Goal: Task Accomplishment & Management: Manage account settings

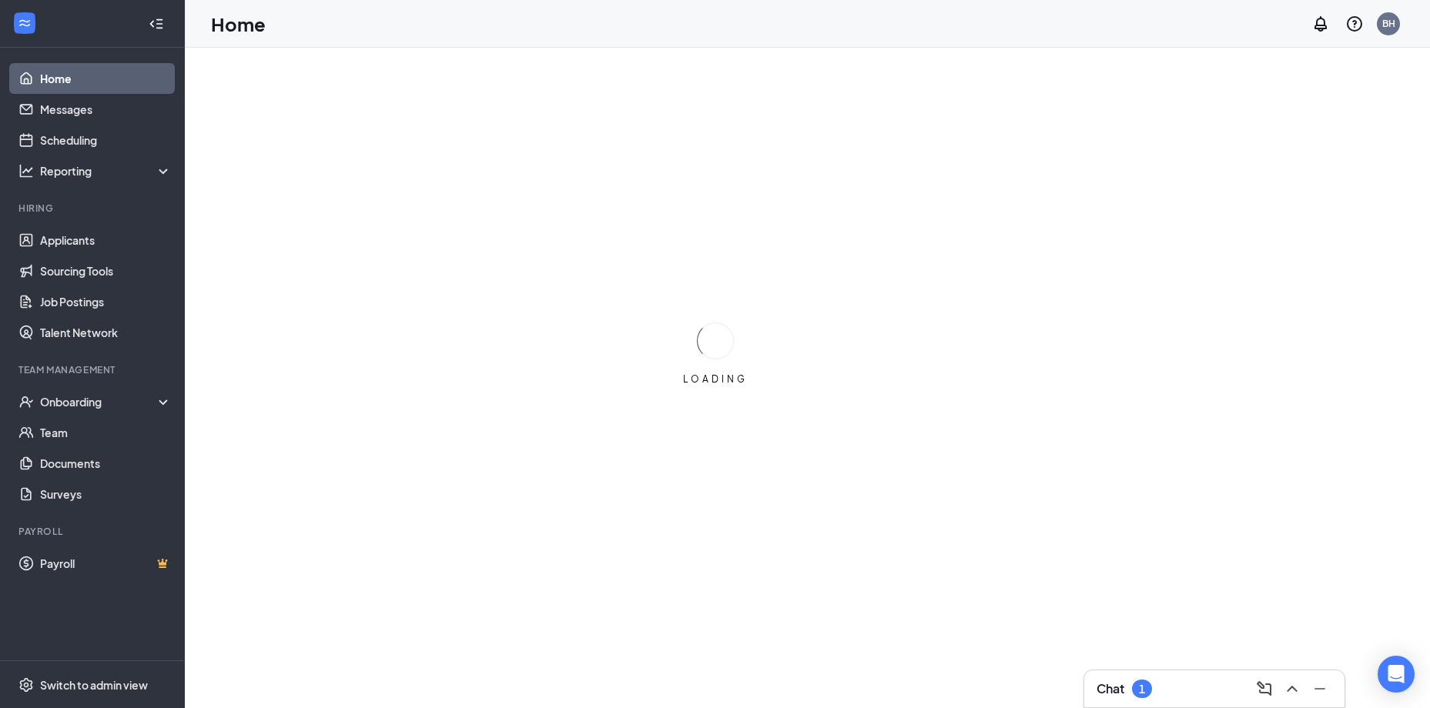
click at [1227, 684] on div "Chat 1" at bounding box center [1214, 689] width 236 height 25
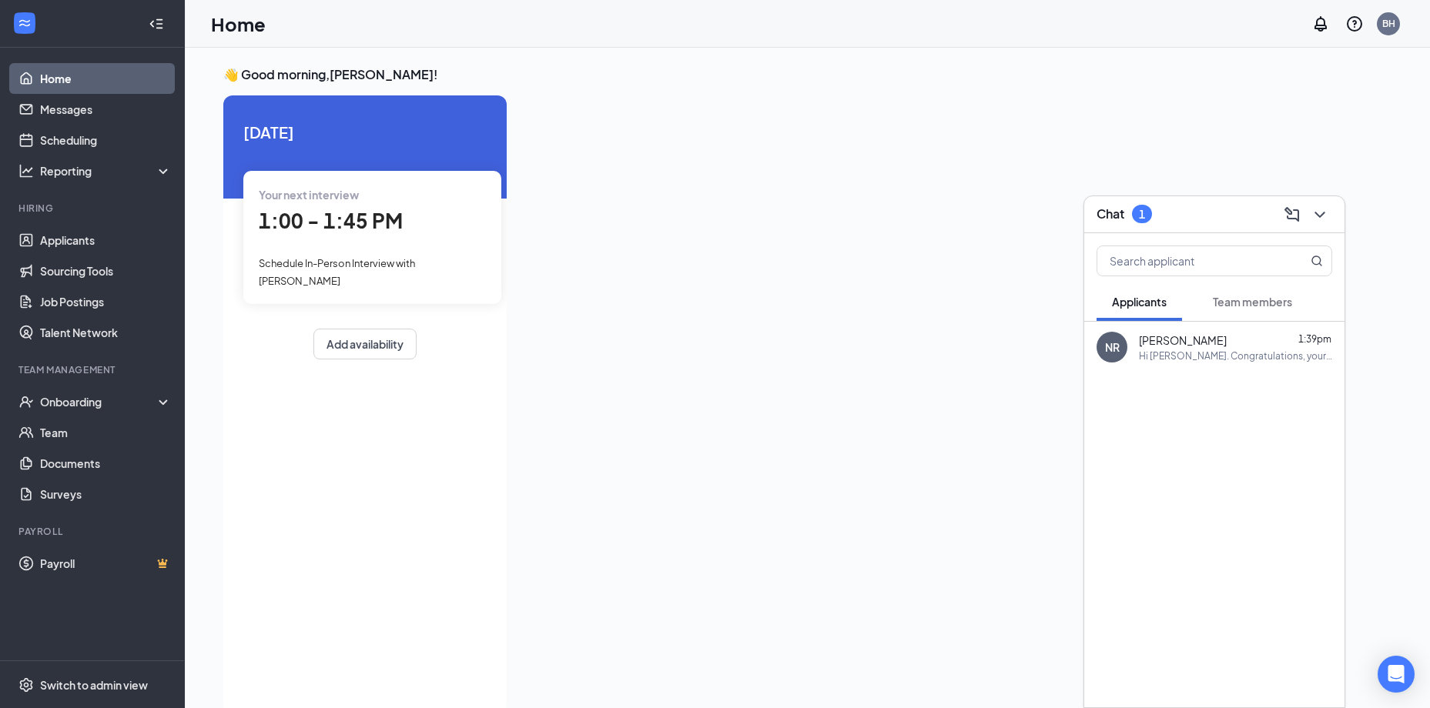
click at [1232, 308] on span "Team members" at bounding box center [1252, 302] width 79 height 14
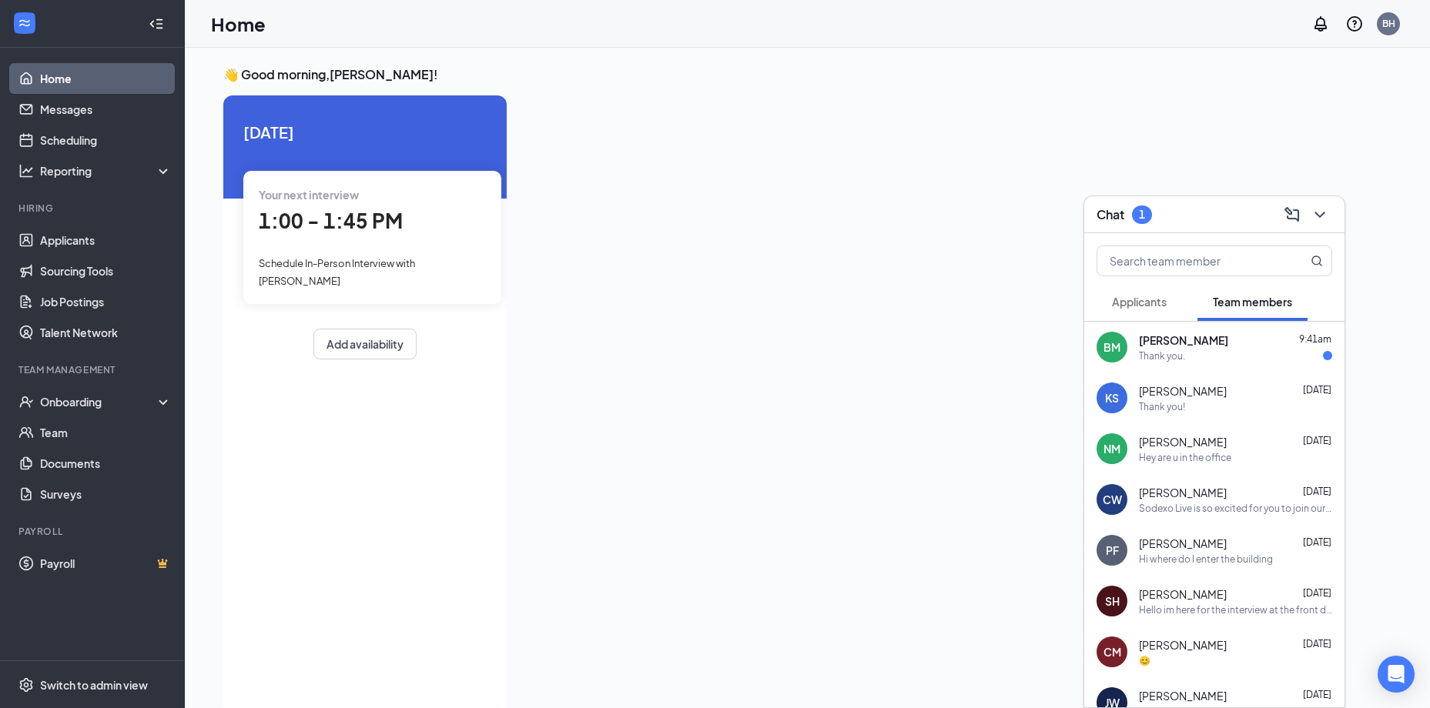
click at [1172, 343] on span "[PERSON_NAME]" at bounding box center [1183, 340] width 89 height 15
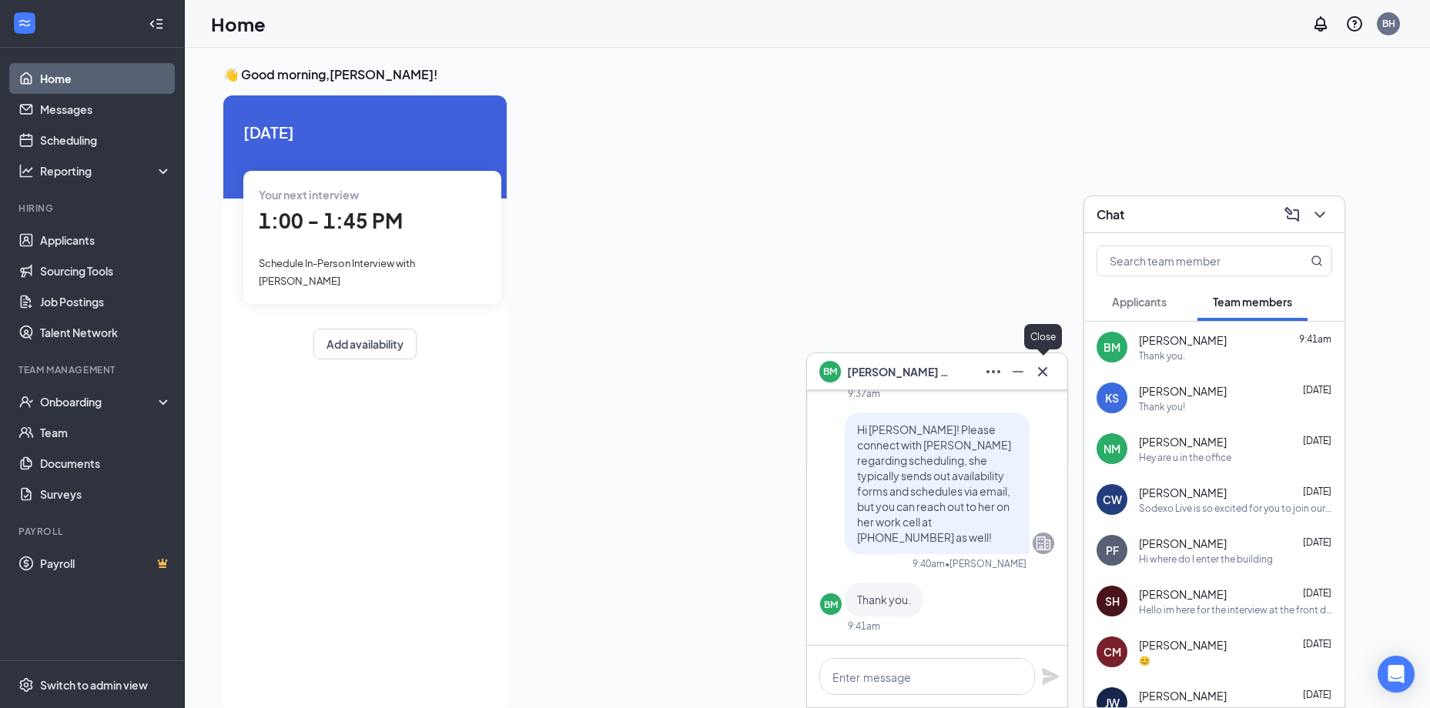
click at [1045, 372] on icon "Cross" at bounding box center [1042, 372] width 18 height 18
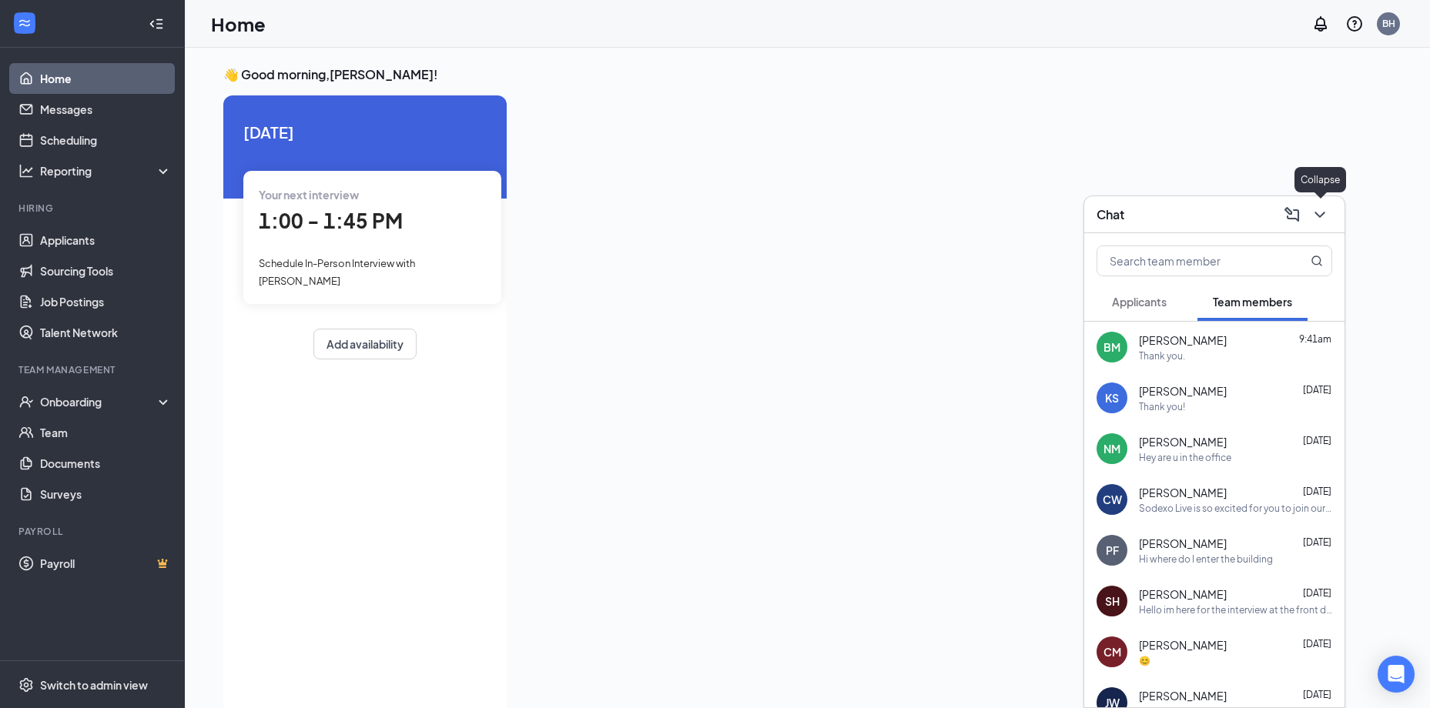
click at [1324, 221] on icon "ChevronDown" at bounding box center [1319, 215] width 18 height 18
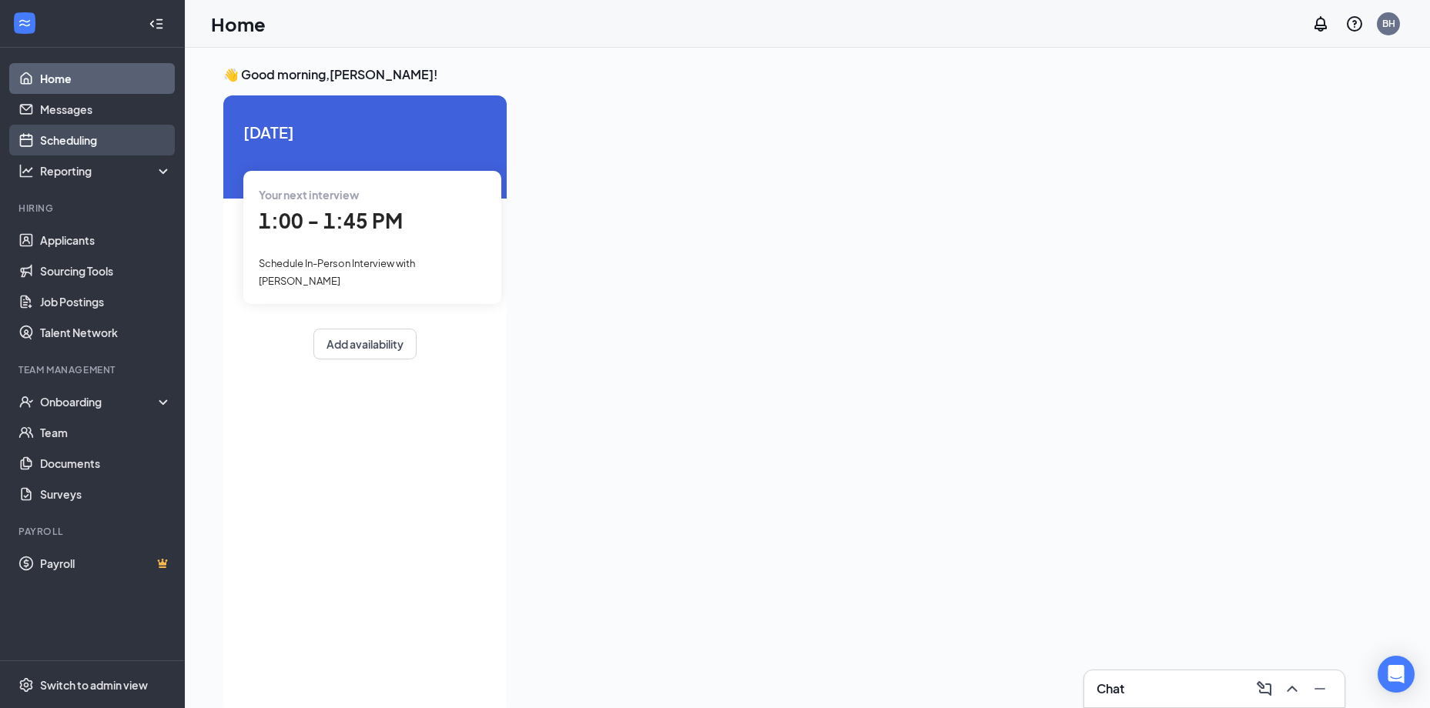
click at [108, 135] on link "Scheduling" at bounding box center [106, 140] width 132 height 31
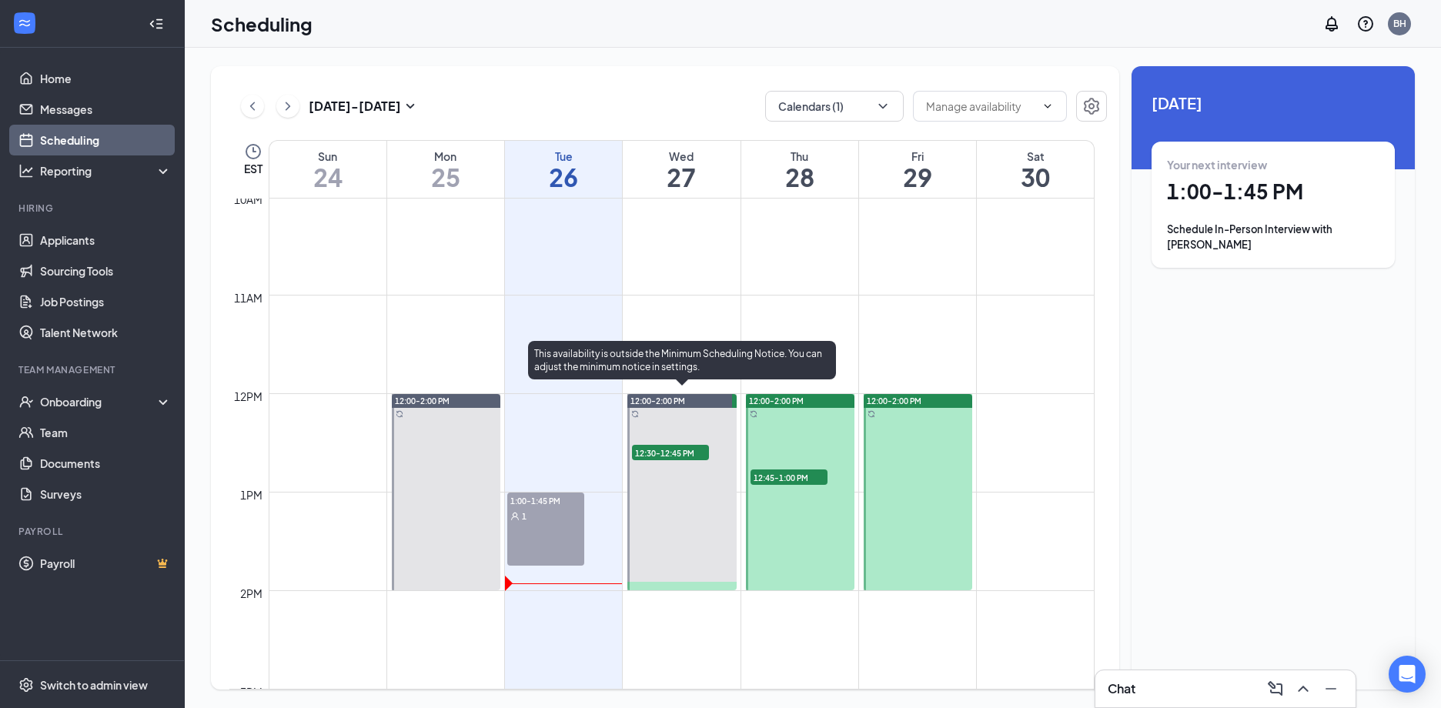
scroll to position [1065, 0]
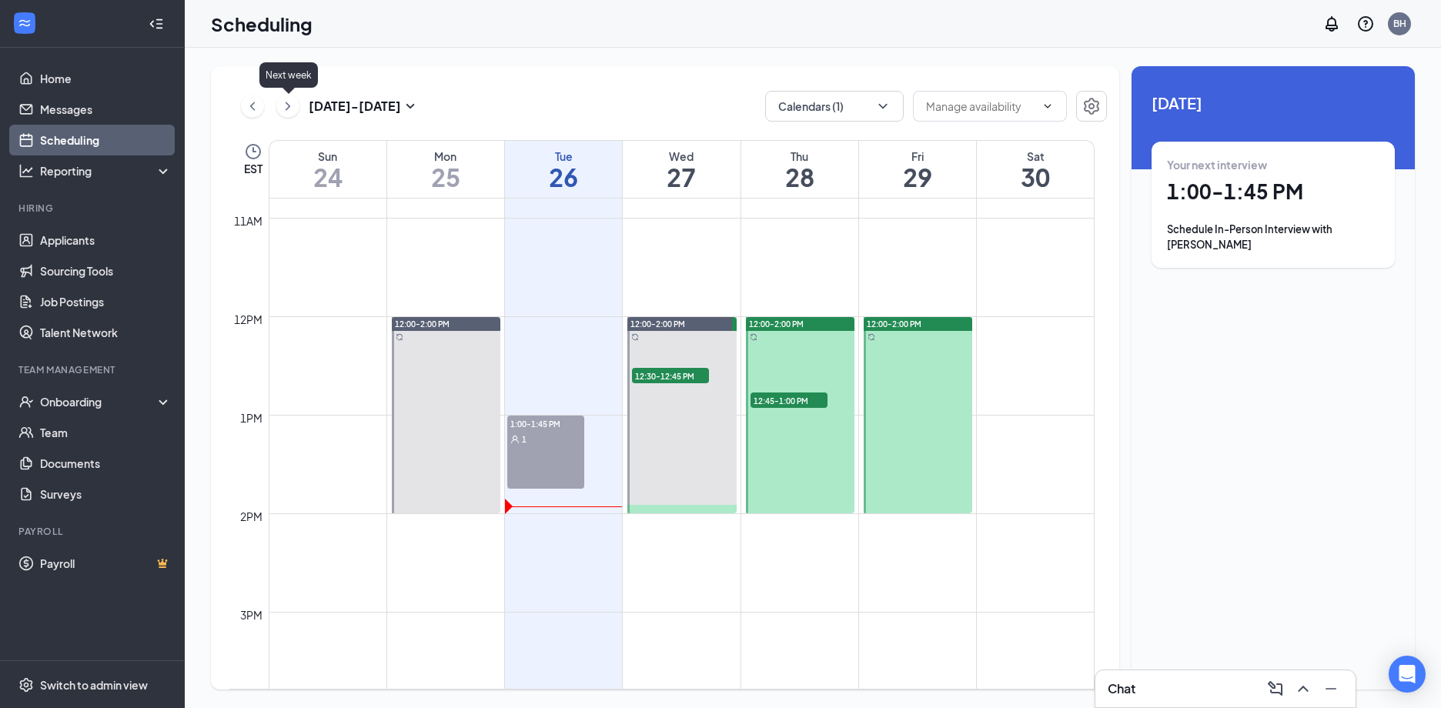
click at [285, 110] on icon "ChevronRight" at bounding box center [287, 106] width 15 height 18
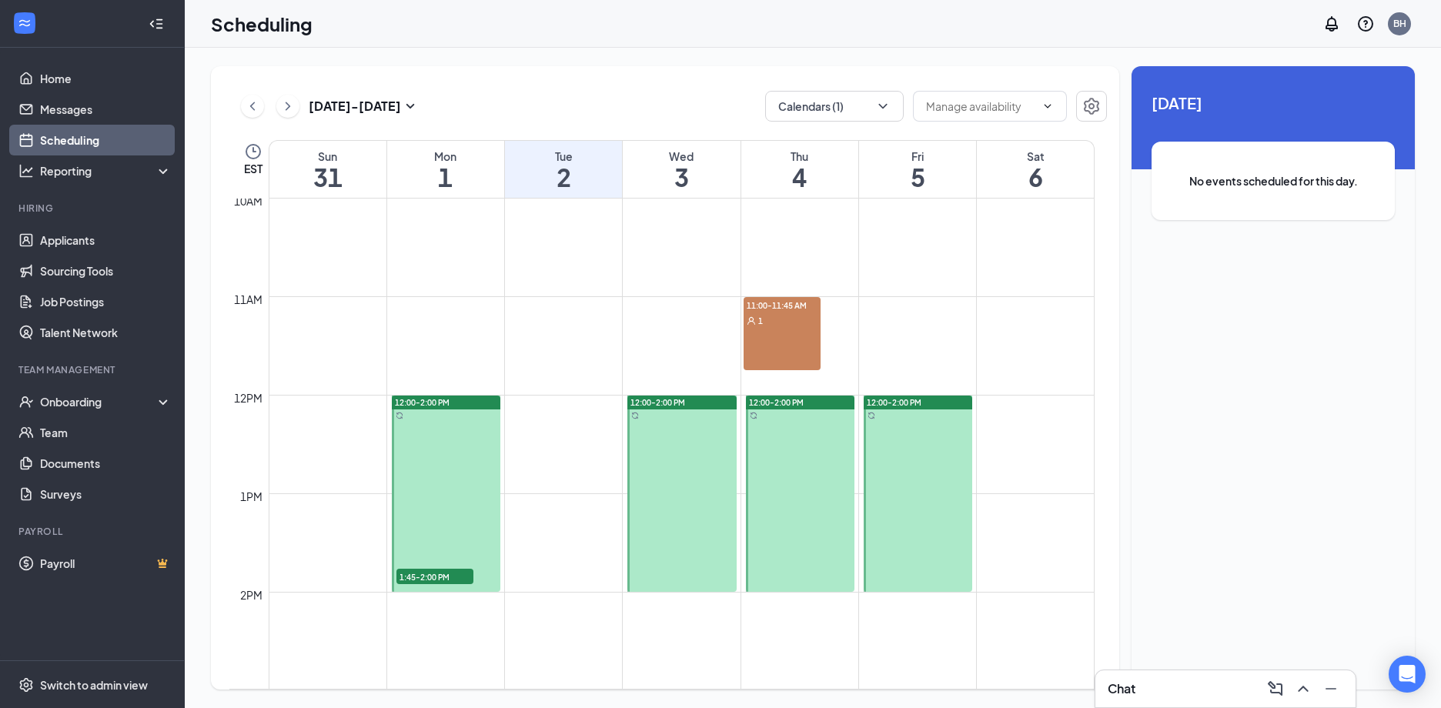
scroll to position [988, 0]
click at [422, 445] on div at bounding box center [446, 492] width 109 height 196
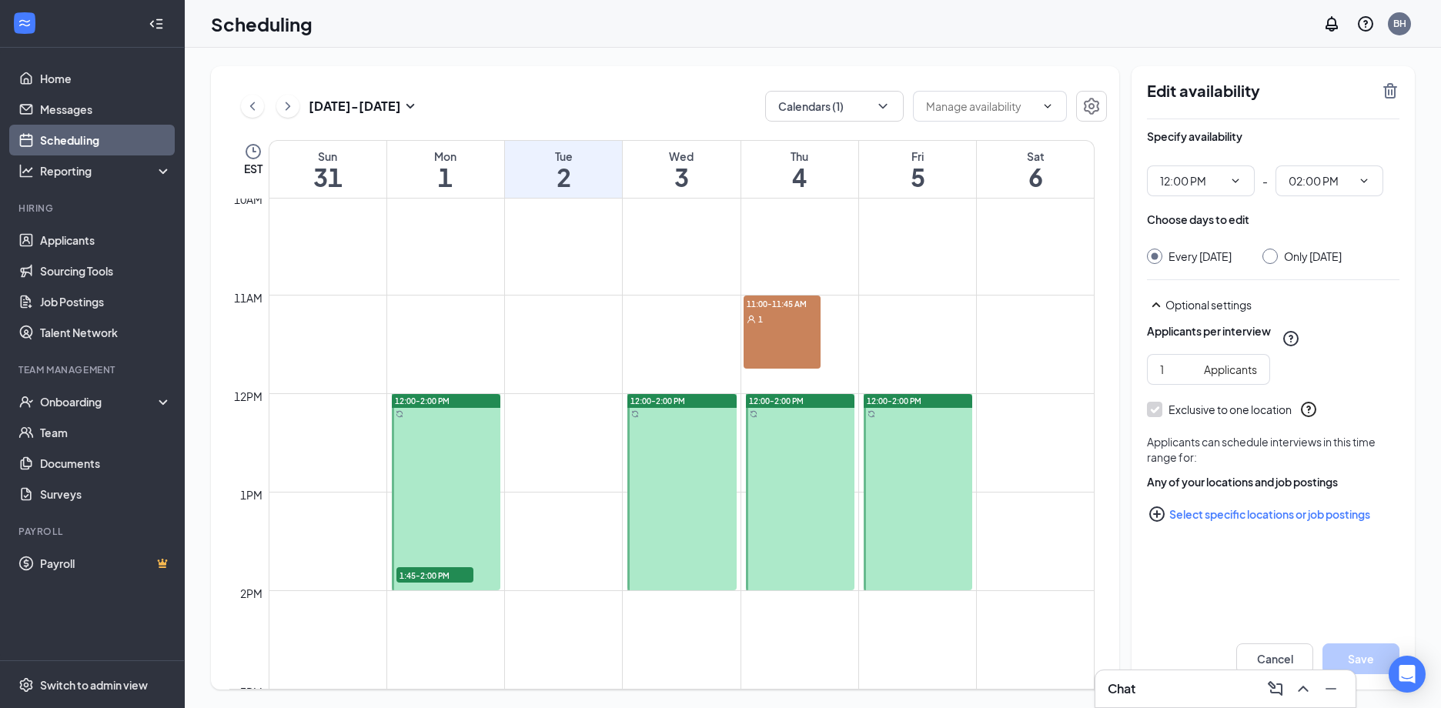
click at [1341, 269] on div "Specify availability 12:00 PM - 02:00 PM Choose days to edit Every [DATE] Only …" at bounding box center [1273, 355] width 253 height 472
click at [1342, 257] on div "Only [DATE]" at bounding box center [1313, 256] width 58 height 15
click at [1273, 257] on input "Only [DATE]" at bounding box center [1268, 254] width 11 height 11
radio input "true"
radio input "false"
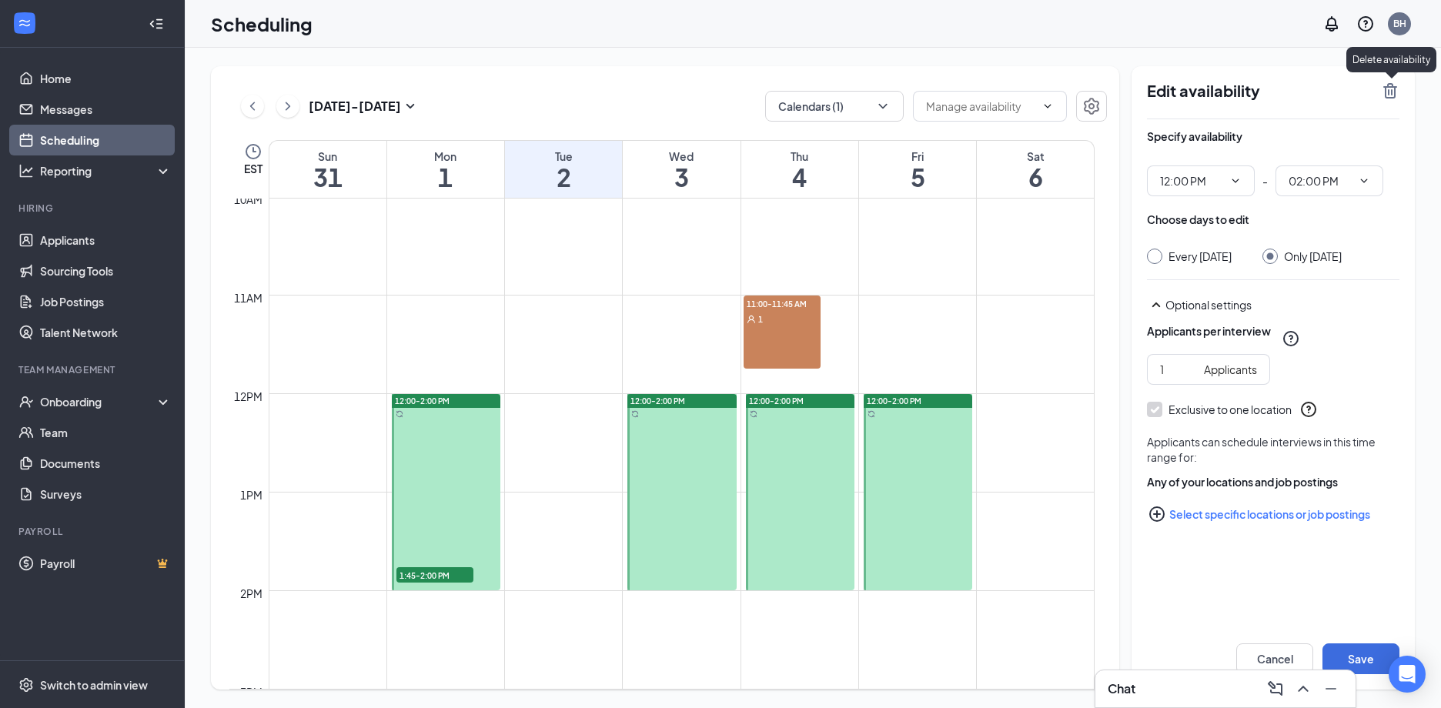
click at [1393, 82] on icon "TrashOutline" at bounding box center [1390, 91] width 18 height 18
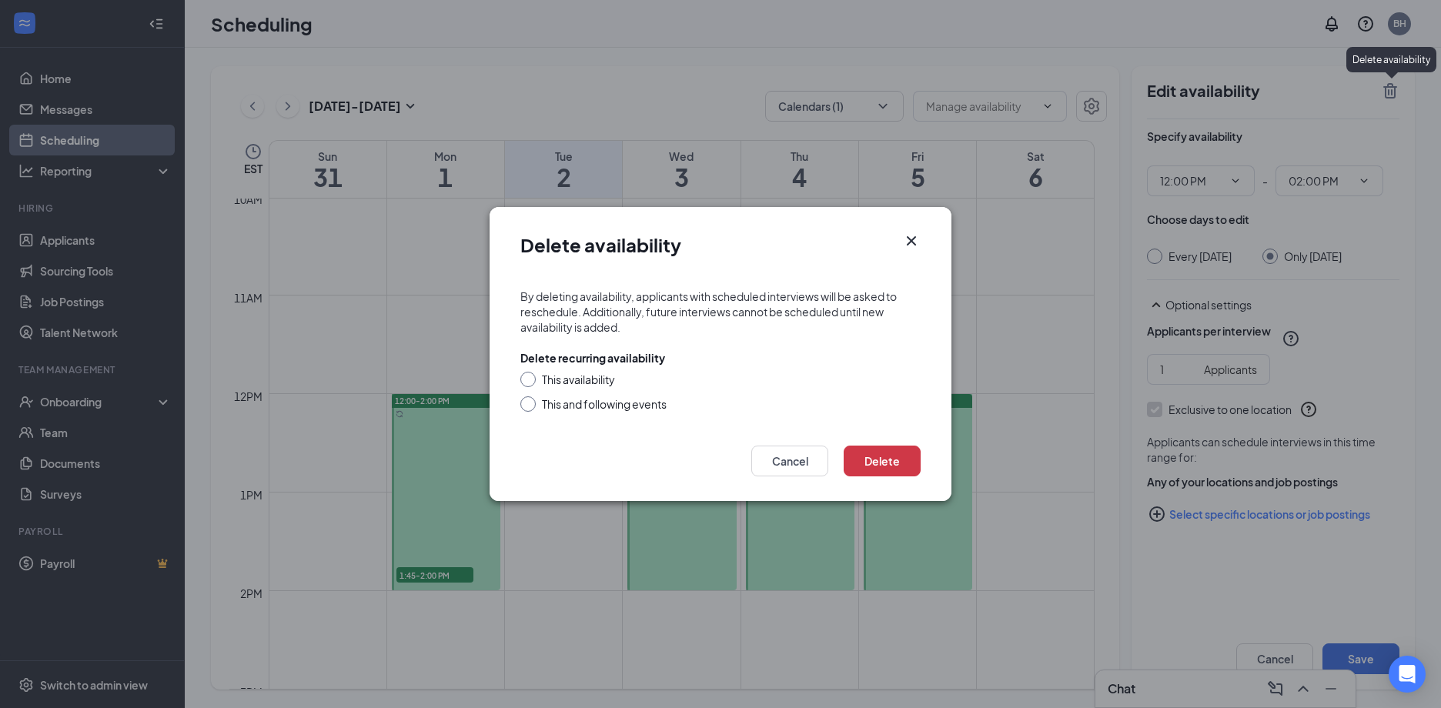
click at [577, 379] on div "This availability" at bounding box center [578, 379] width 73 height 15
click at [531, 379] on input "This availability" at bounding box center [525, 377] width 11 height 11
radio input "true"
click at [903, 463] on button "Delete" at bounding box center [882, 461] width 77 height 31
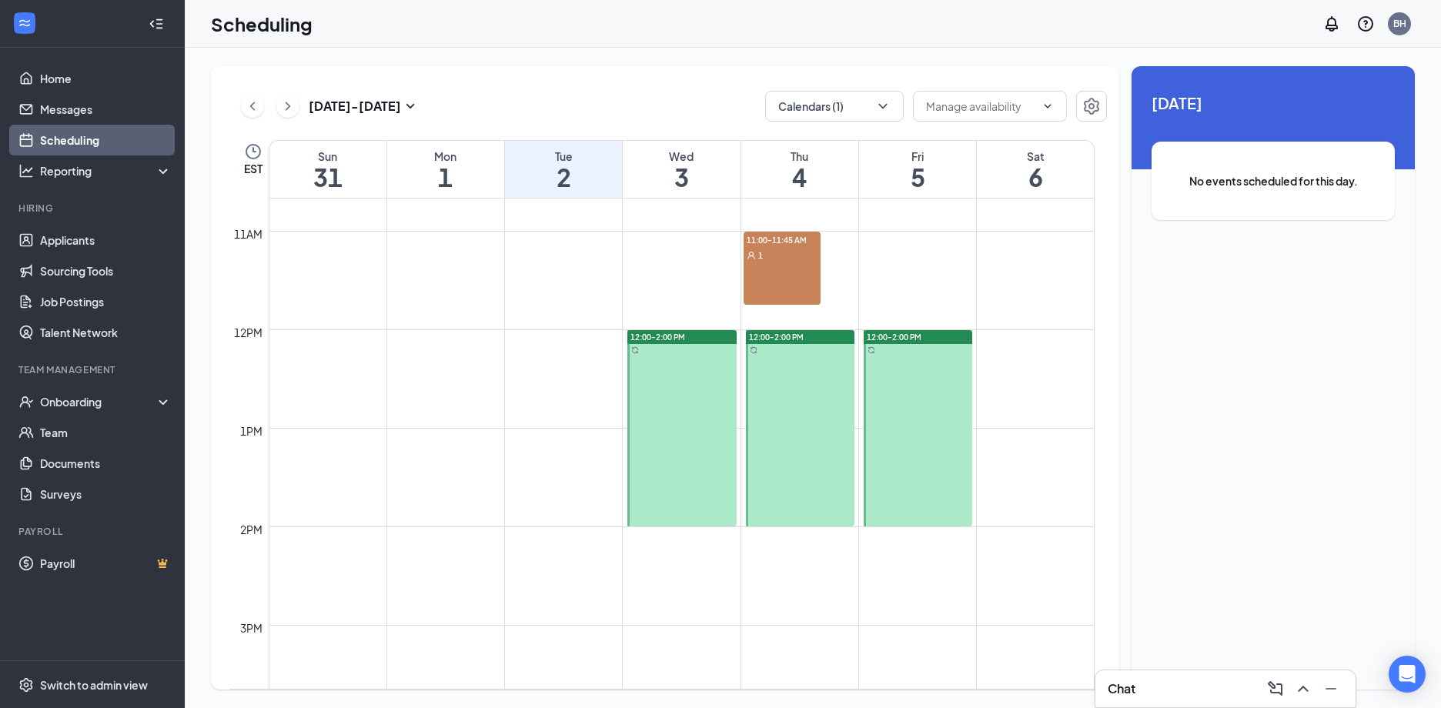
scroll to position [1065, 0]
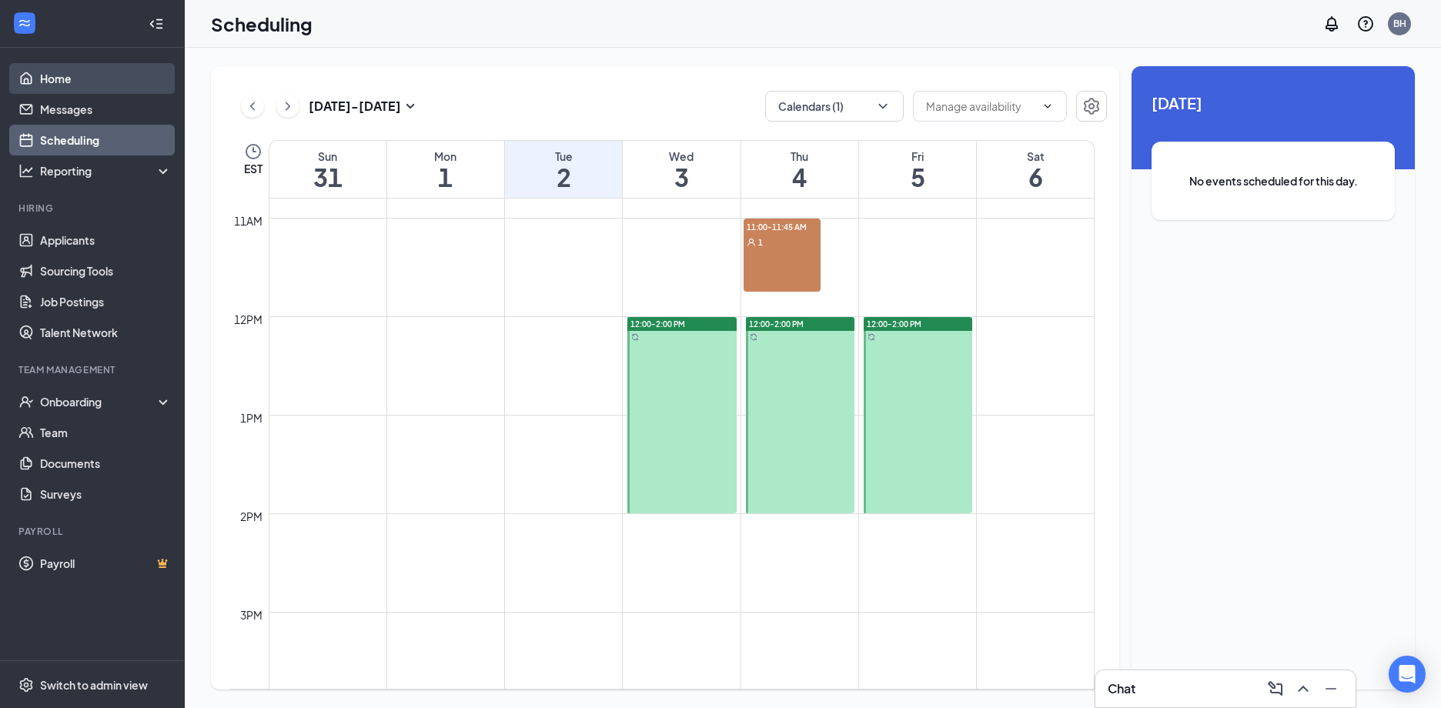
click at [72, 70] on link "Home" at bounding box center [106, 78] width 132 height 31
